Goal: Task Accomplishment & Management: Use online tool/utility

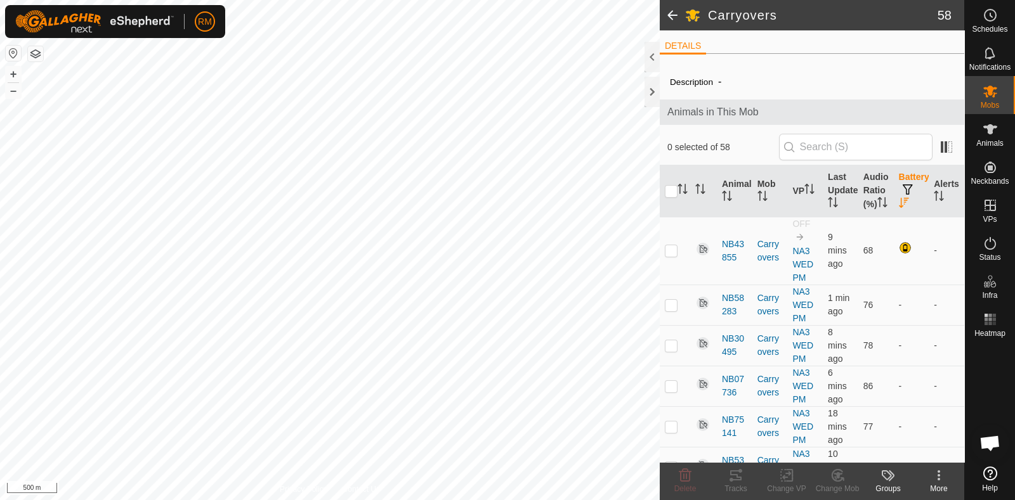
scroll to position [132, 0]
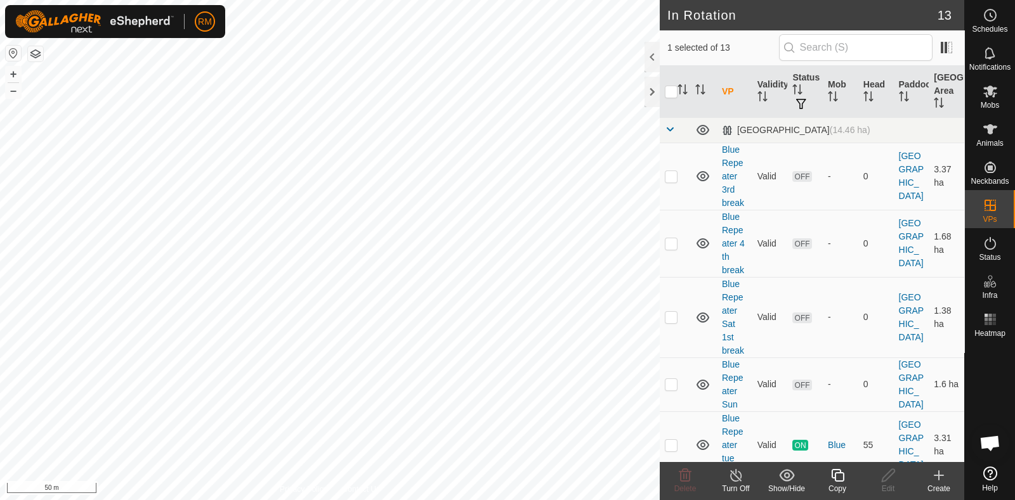
checkbox input "false"
checkbox input "true"
checkbox input "false"
checkbox input "true"
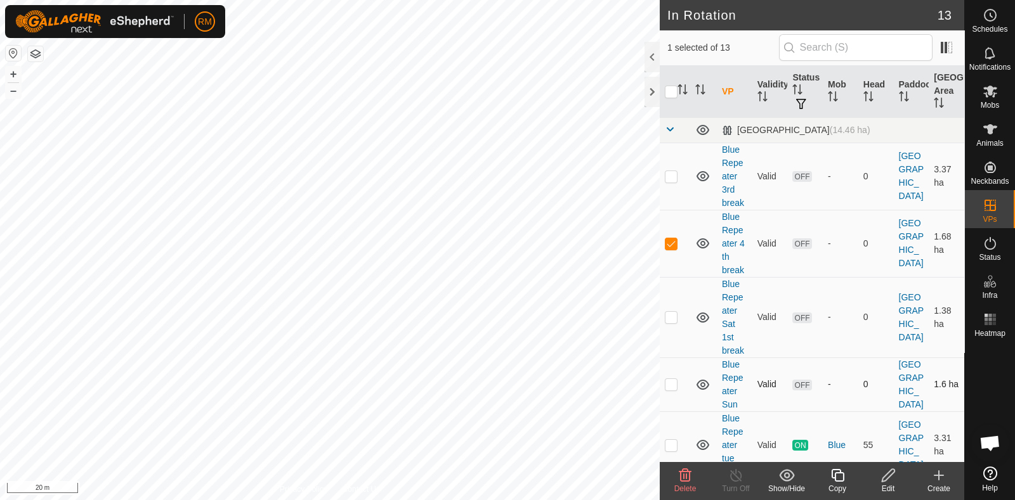
checkbox input "false"
click at [989, 245] on icon at bounding box center [990, 243] width 15 height 15
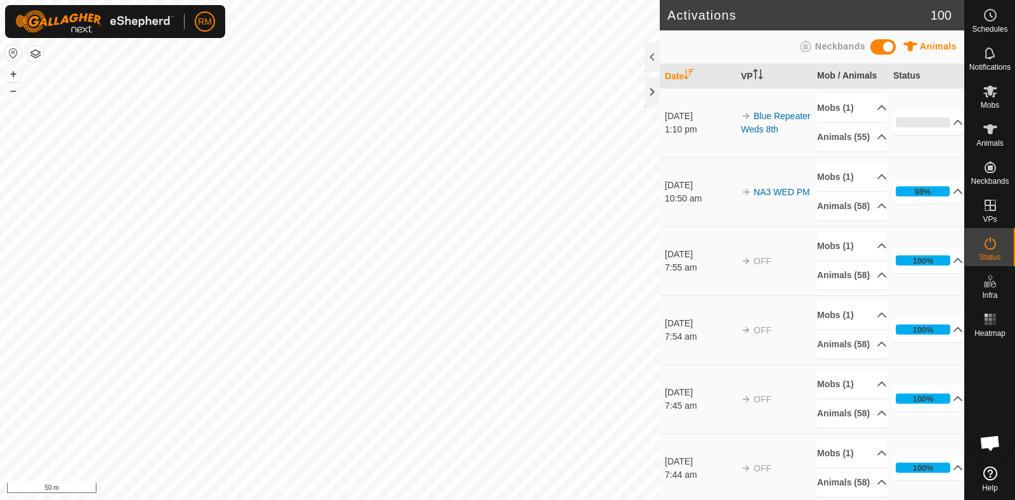
click at [987, 246] on icon at bounding box center [990, 243] width 15 height 15
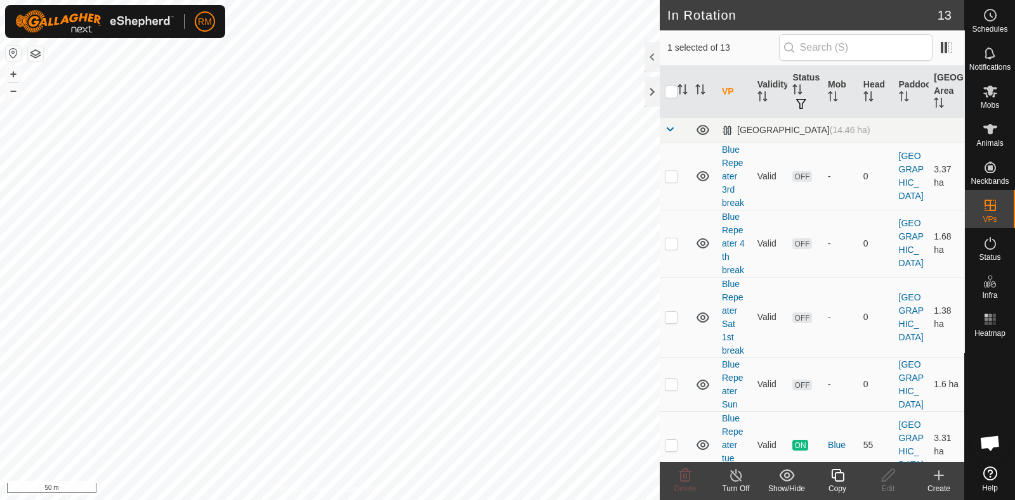
checkbox input "true"
checkbox input "false"
checkbox input "true"
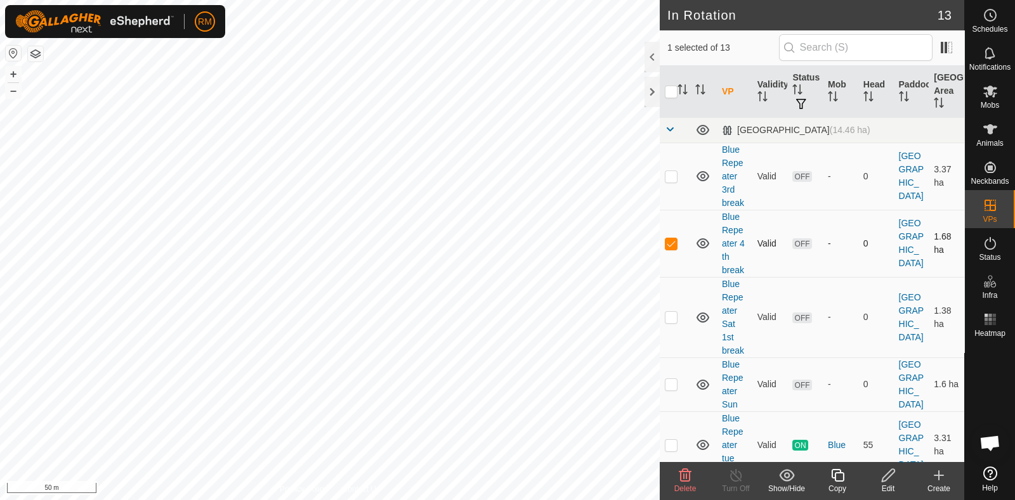
checkbox input "false"
checkbox input "true"
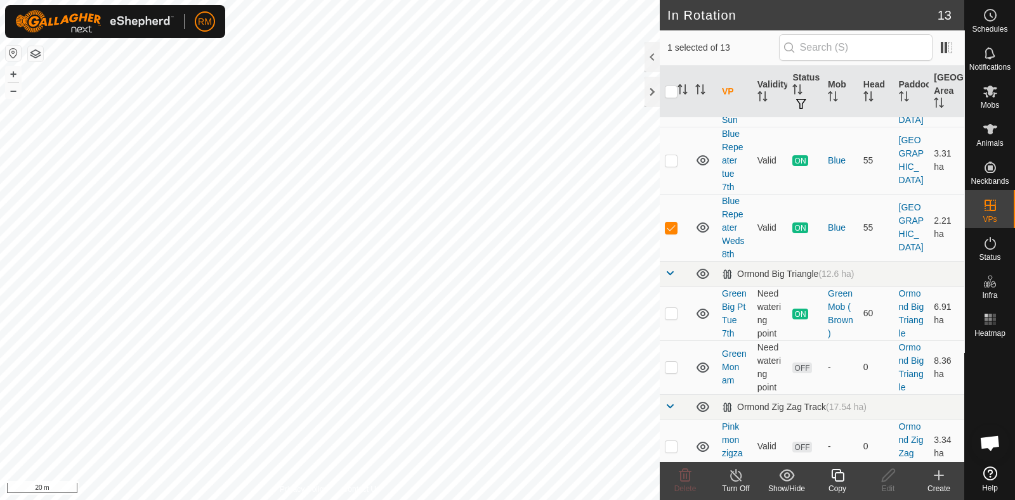
scroll to position [264, 0]
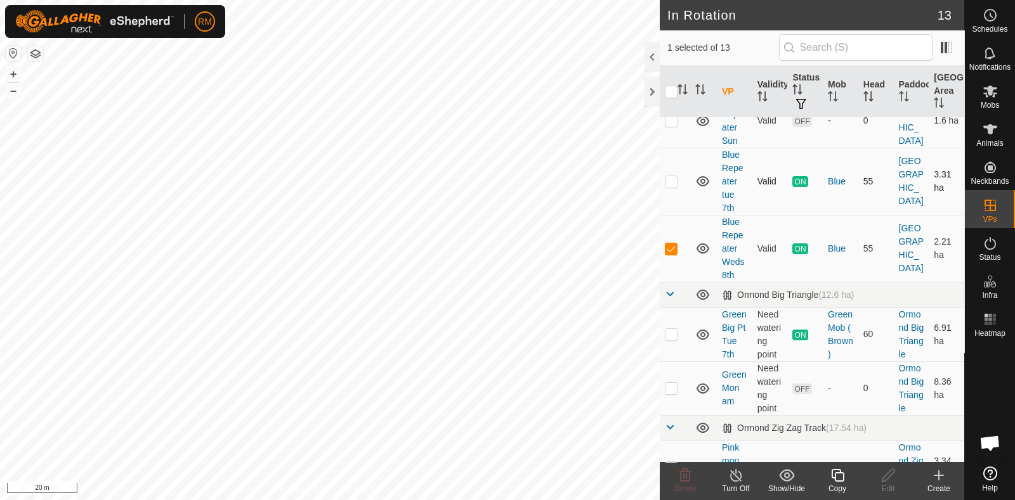
click at [672, 186] on p-checkbox at bounding box center [671, 181] width 13 height 10
checkbox input "true"
click at [674, 254] on p-checkbox at bounding box center [671, 249] width 13 height 10
click at [735, 478] on icon at bounding box center [736, 475] width 16 height 15
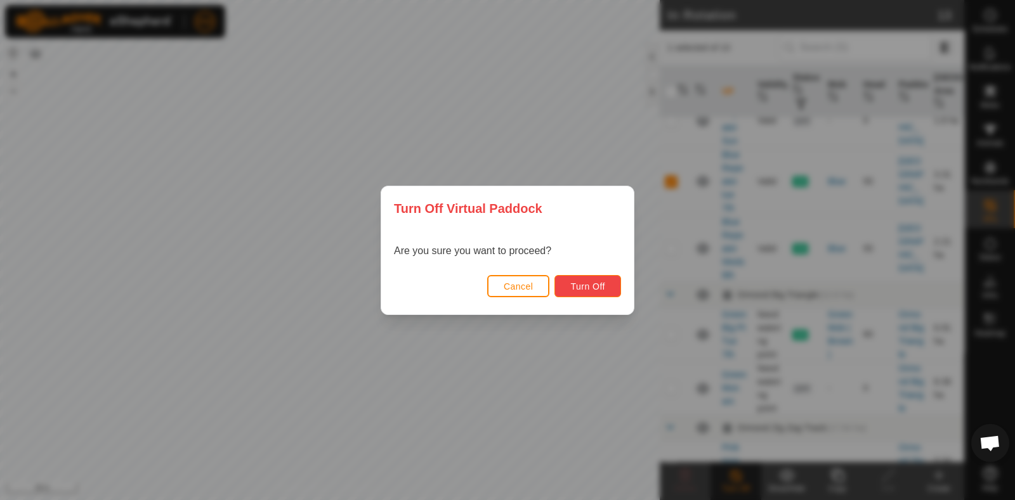
click at [592, 287] on span "Turn Off" at bounding box center [587, 287] width 35 height 10
click at [520, 286] on span "Cancel" at bounding box center [519, 287] width 30 height 10
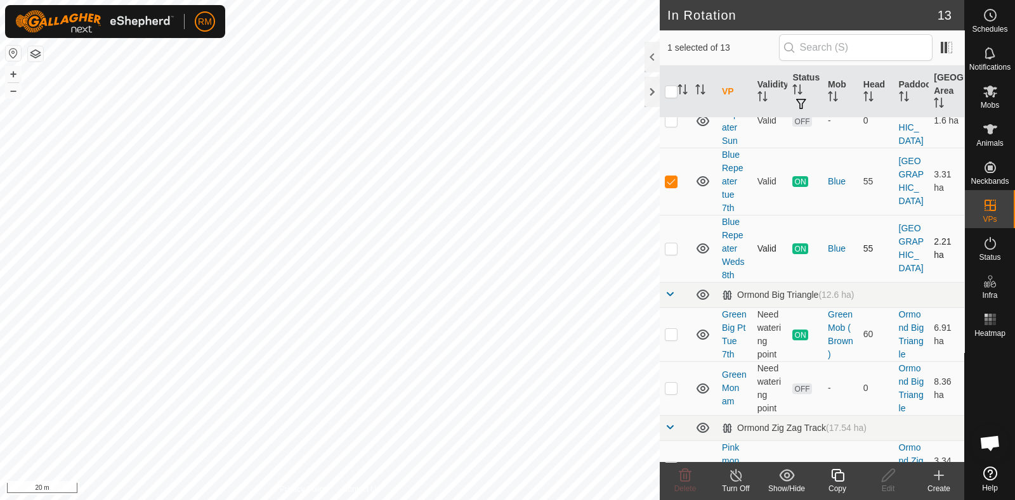
click at [669, 254] on p-checkbox at bounding box center [671, 249] width 13 height 10
checkbox input "false"
click at [736, 476] on icon at bounding box center [736, 475] width 16 height 15
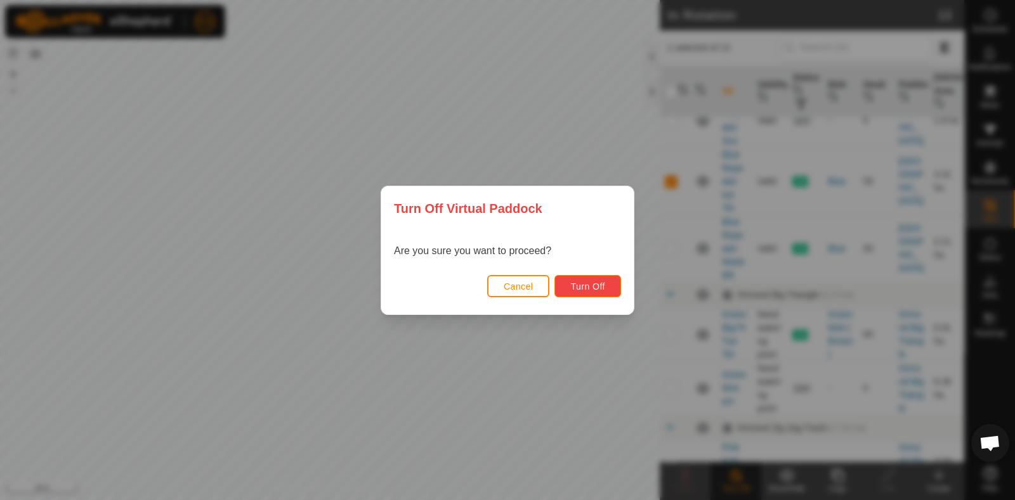
click at [596, 290] on span "Turn Off" at bounding box center [587, 287] width 35 height 10
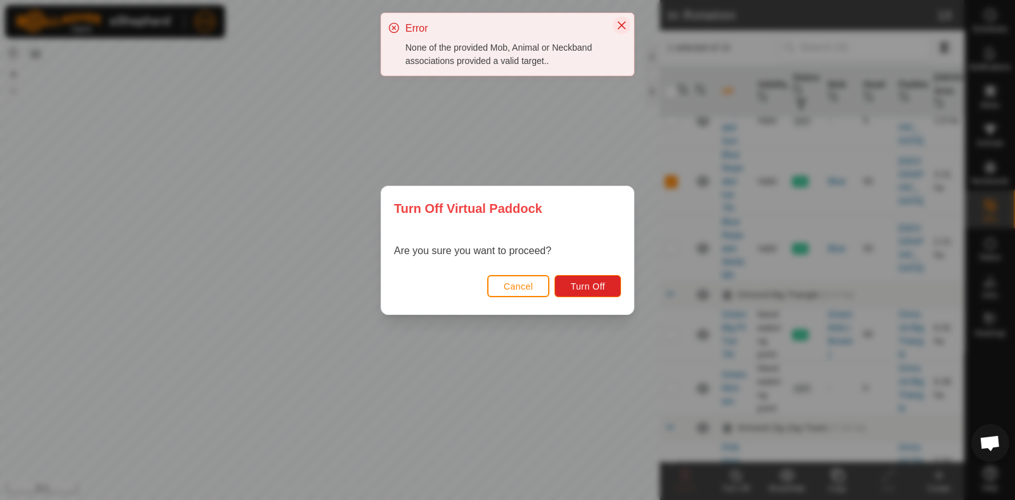
click at [617, 30] on icon "Close" at bounding box center [622, 25] width 10 height 10
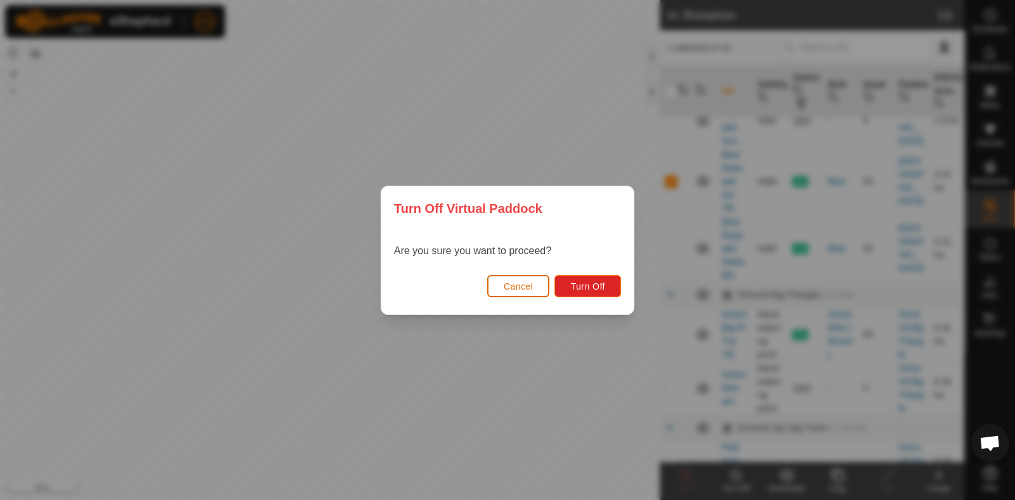
click at [512, 290] on span "Cancel" at bounding box center [519, 287] width 30 height 10
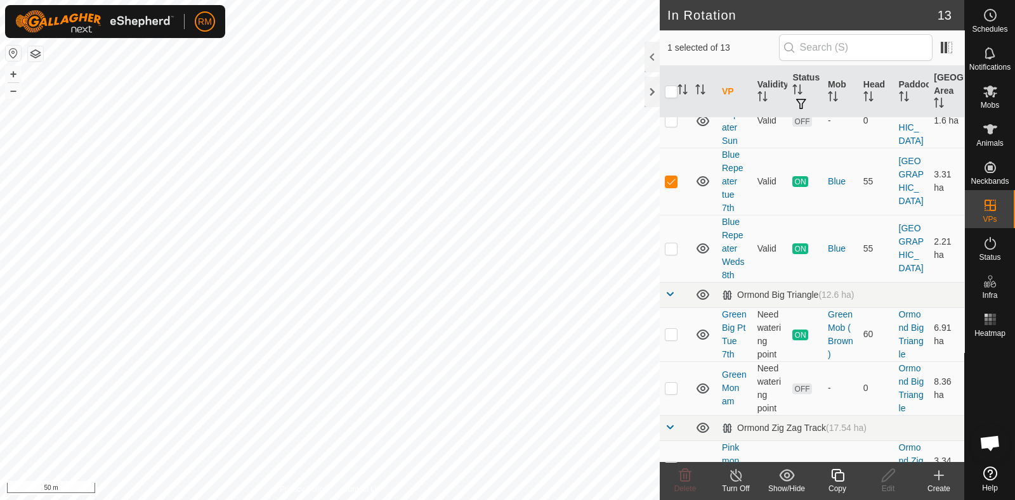
checkbox input "false"
click at [891, 223] on div "In Rotation 13 0 selected of 13 VP Validity Status Mob Head Paddock [GEOGRAPHIC…" at bounding box center [482, 250] width 964 height 500
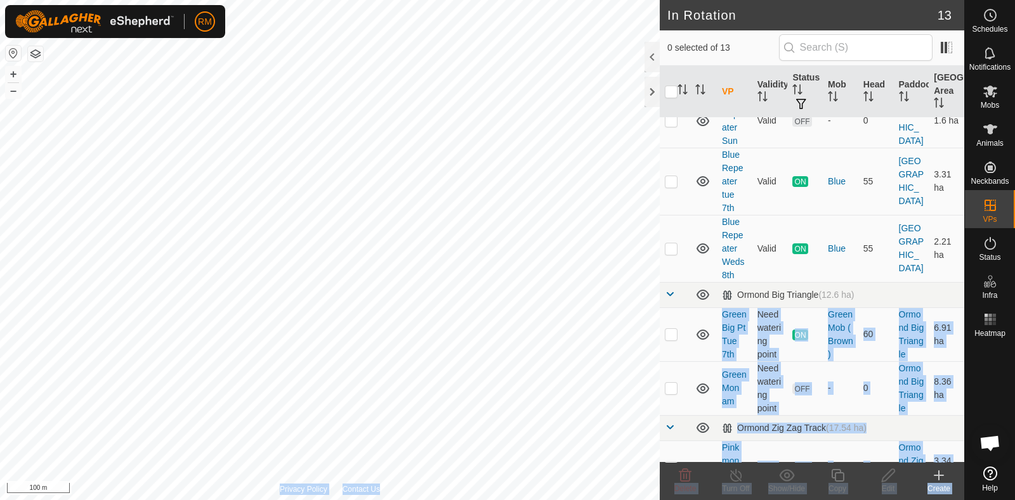
scroll to position [0, 0]
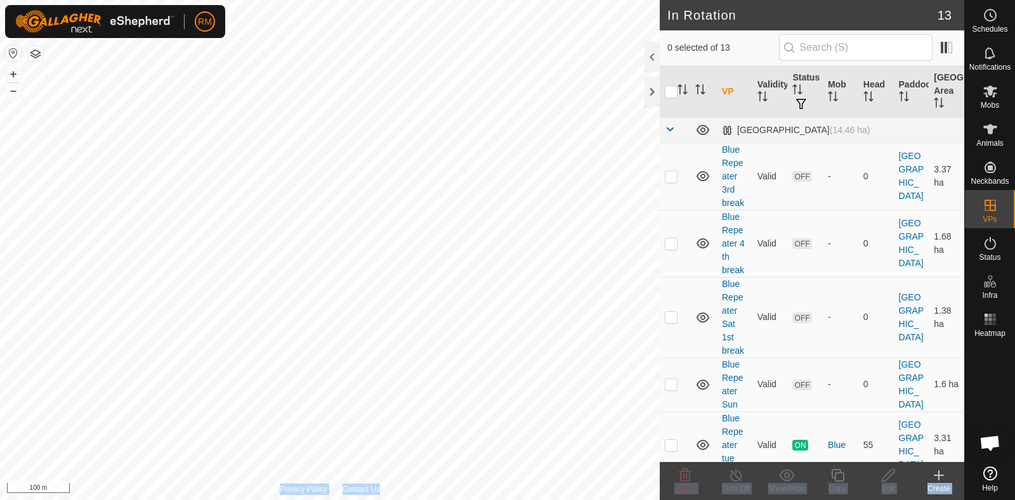
drag, startPoint x: 691, startPoint y: 370, endPoint x: 351, endPoint y: -21, distance: 518.0
click at [351, 0] on html "RM Schedules Notifications Mobs Animals Neckbands VPs Status Infra Heatmap Help…" at bounding box center [507, 250] width 1015 height 500
checkbox input "true"
click at [840, 478] on icon at bounding box center [838, 475] width 16 height 15
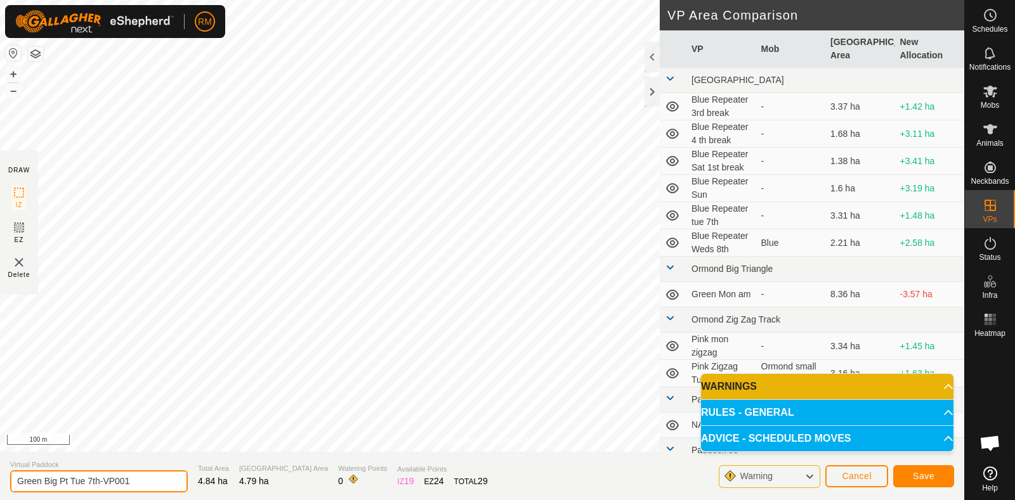
click at [143, 480] on input "Green Big Pt Tue 7th-VP001" at bounding box center [99, 482] width 178 height 22
type input "Green Big Pt Tue 8 th"
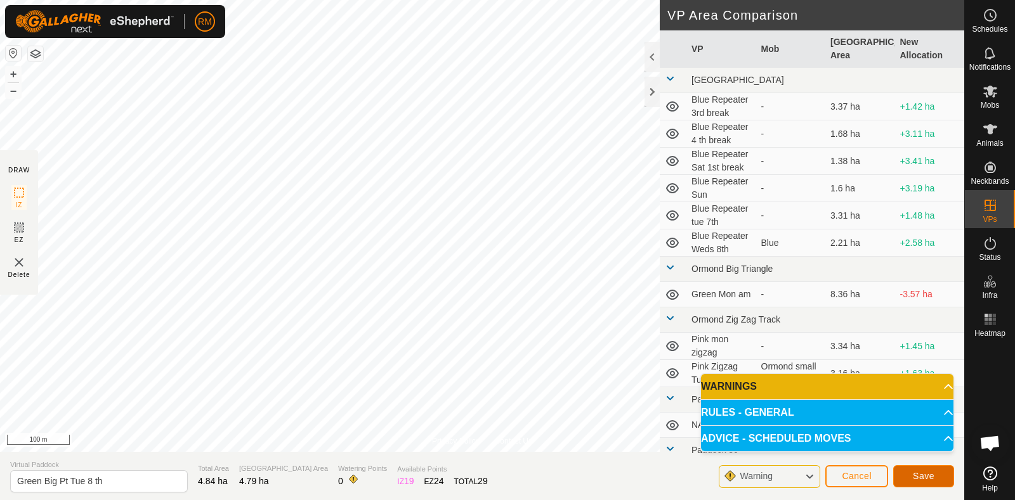
click at [918, 477] on span "Save" at bounding box center [924, 476] width 22 height 10
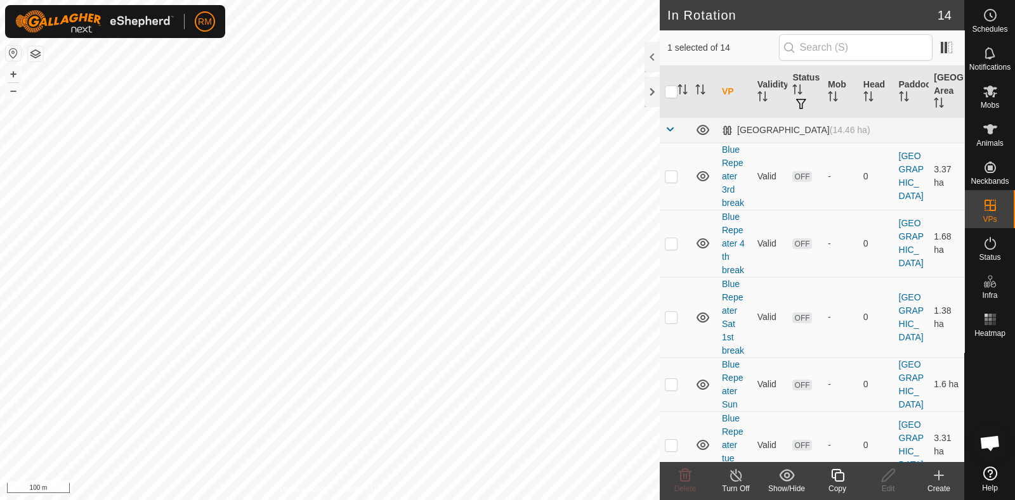
checkbox input "false"
checkbox input "true"
click at [986, 101] on div "Mobs" at bounding box center [990, 95] width 50 height 38
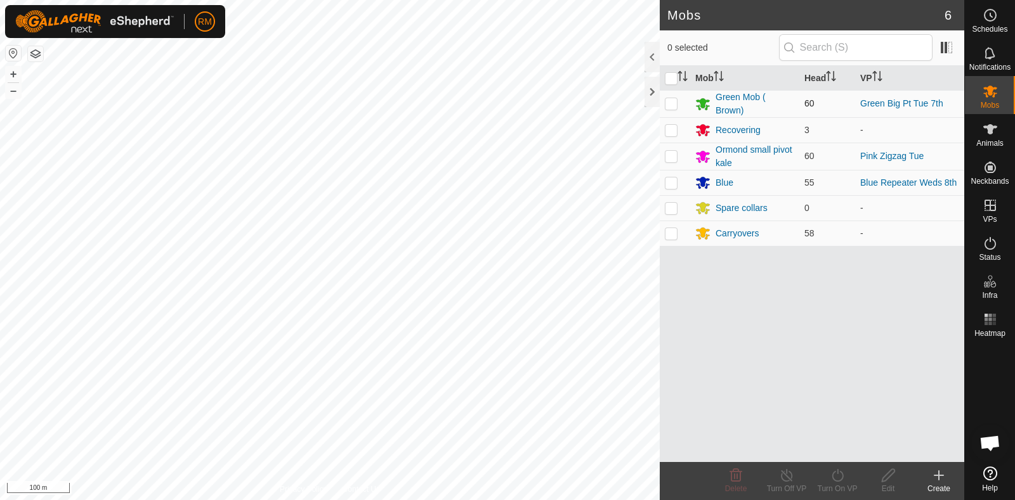
click at [669, 103] on p-checkbox at bounding box center [671, 103] width 13 height 10
checkbox input "true"
click at [835, 474] on icon at bounding box center [838, 475] width 16 height 15
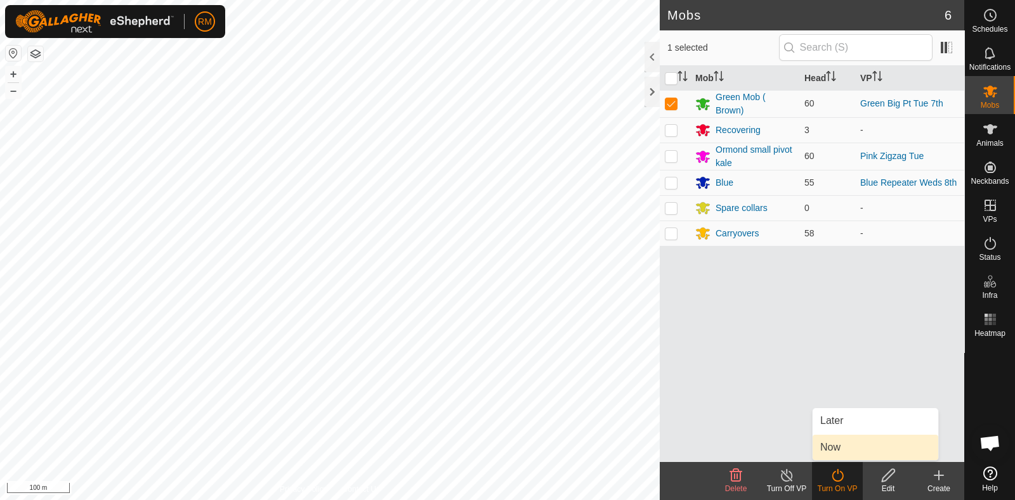
click at [844, 448] on link "Now" at bounding box center [876, 447] width 126 height 25
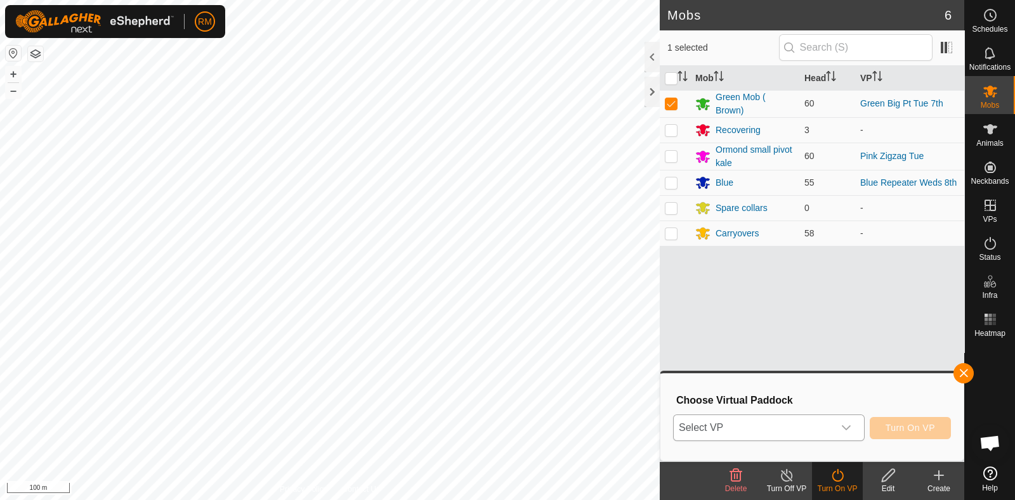
click at [845, 429] on icon "dropdown trigger" at bounding box center [846, 428] width 9 height 5
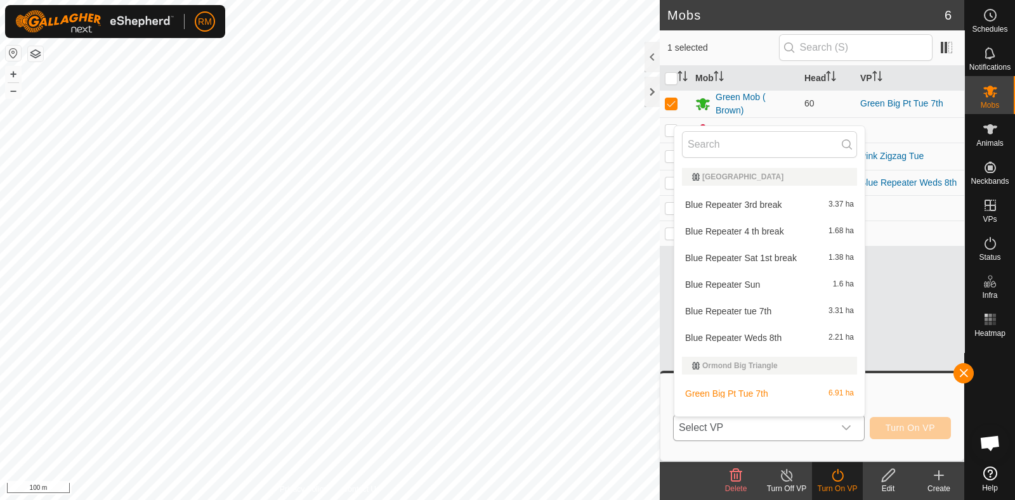
scroll to position [16, 0]
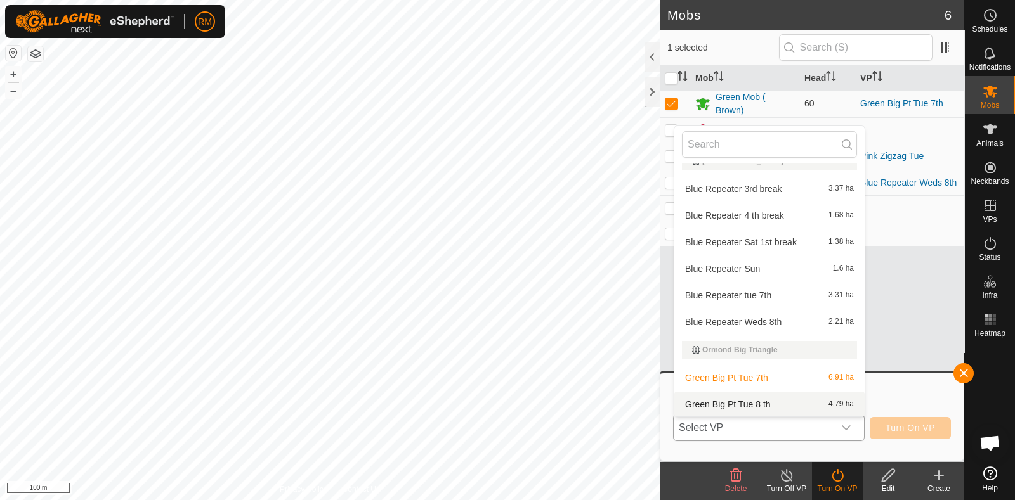
click at [794, 407] on li "Green Big Pt Tue 8 th 4.79 ha" at bounding box center [769, 404] width 190 height 25
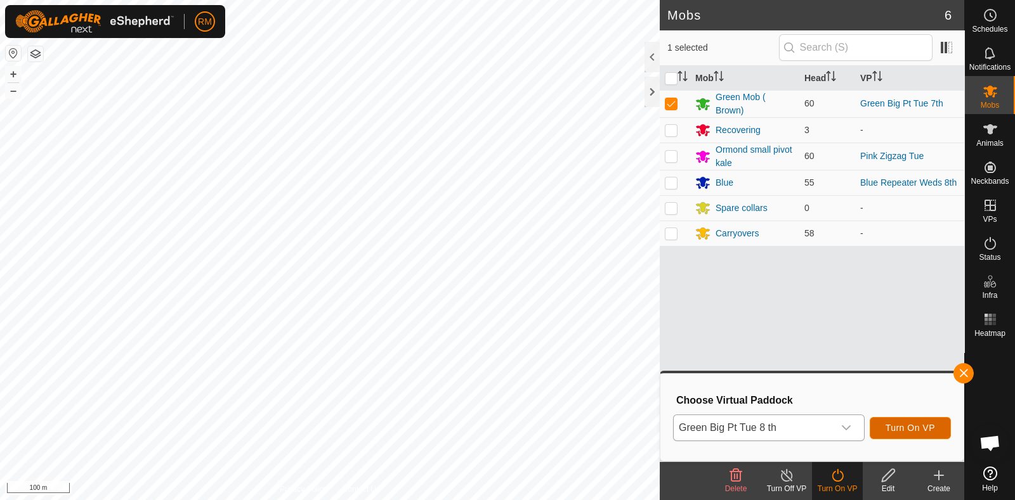
click at [921, 426] on span "Turn On VP" at bounding box center [909, 428] width 49 height 10
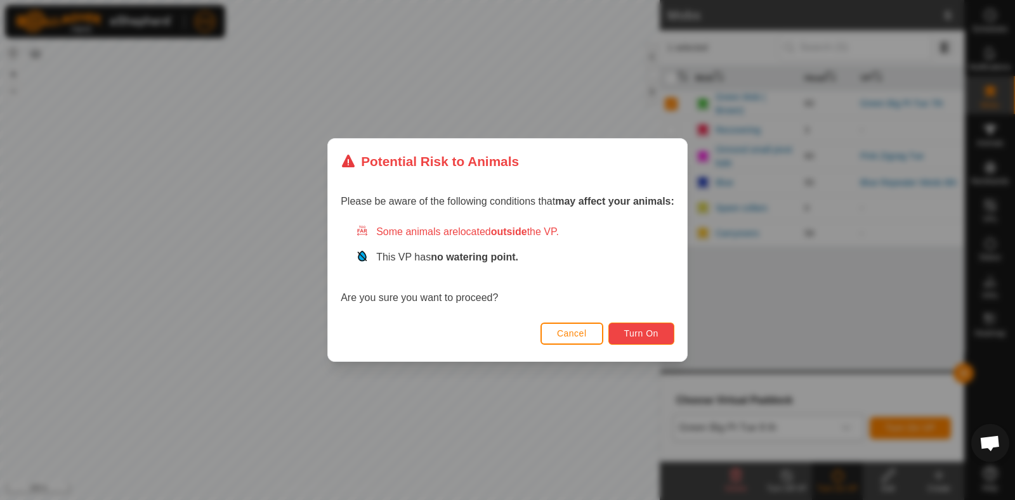
click at [643, 333] on span "Turn On" at bounding box center [641, 334] width 34 height 10
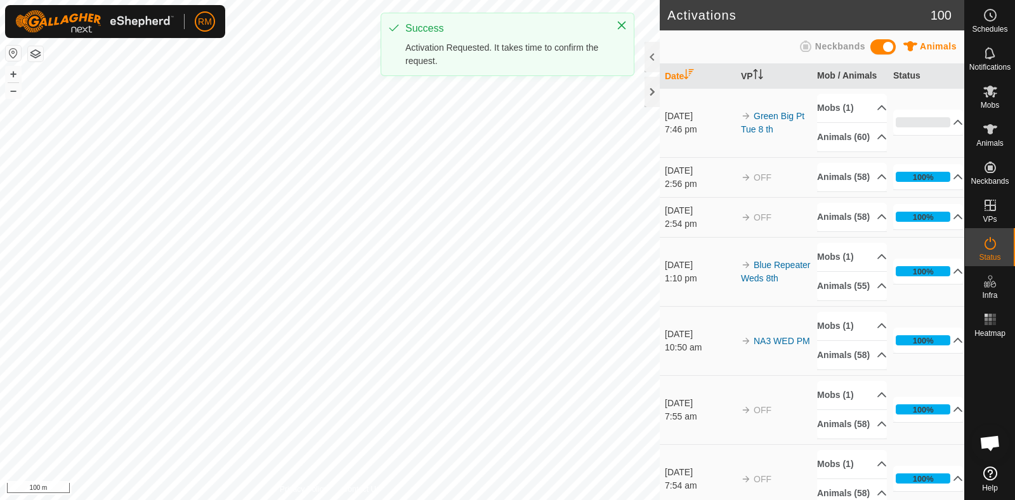
click at [683, 156] on div "Activations 100 Animals Neckbands Date VP Mob / Animals Status [DATE] 7:46 pm G…" at bounding box center [482, 250] width 964 height 500
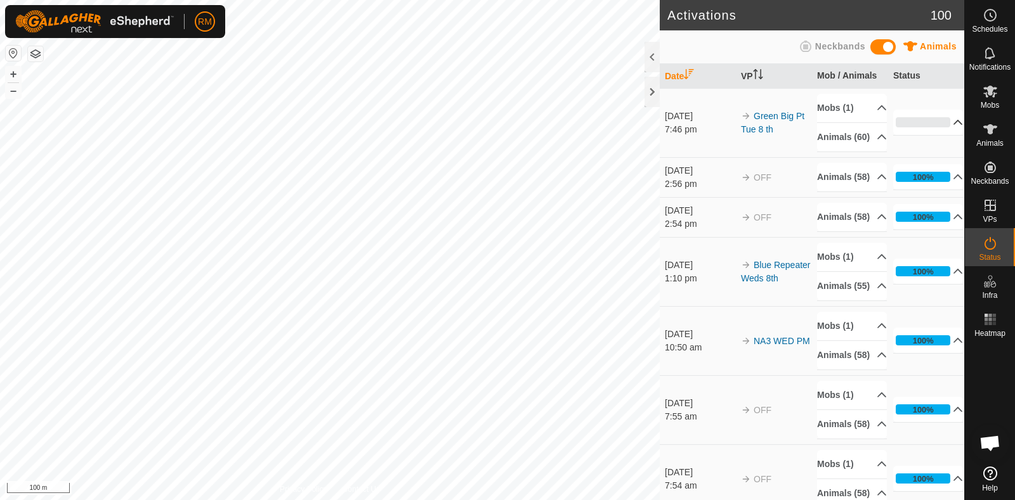
click at [885, 123] on div "Activations 100 Animals Neckbands Date VP Mob / Animals Status [DATE] 7:46 pm G…" at bounding box center [482, 250] width 964 height 500
drag, startPoint x: 811, startPoint y: 124, endPoint x: 867, endPoint y: 104, distance: 59.4
